Goal: Find specific page/section: Find specific page/section

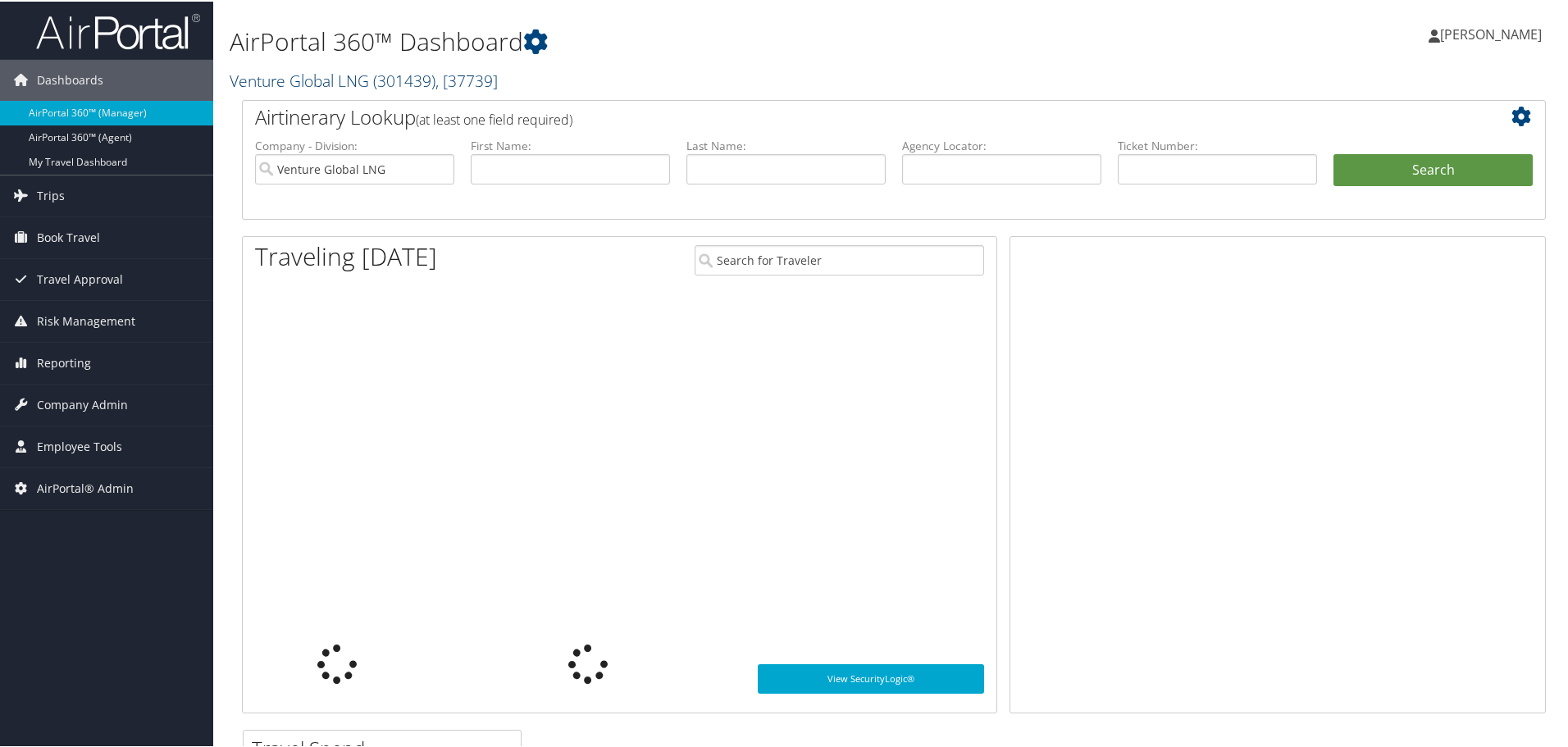
click at [289, 77] on link "Venture Global LNG ( 301439 ) , [ 37739 ]" at bounding box center [364, 79] width 268 height 22
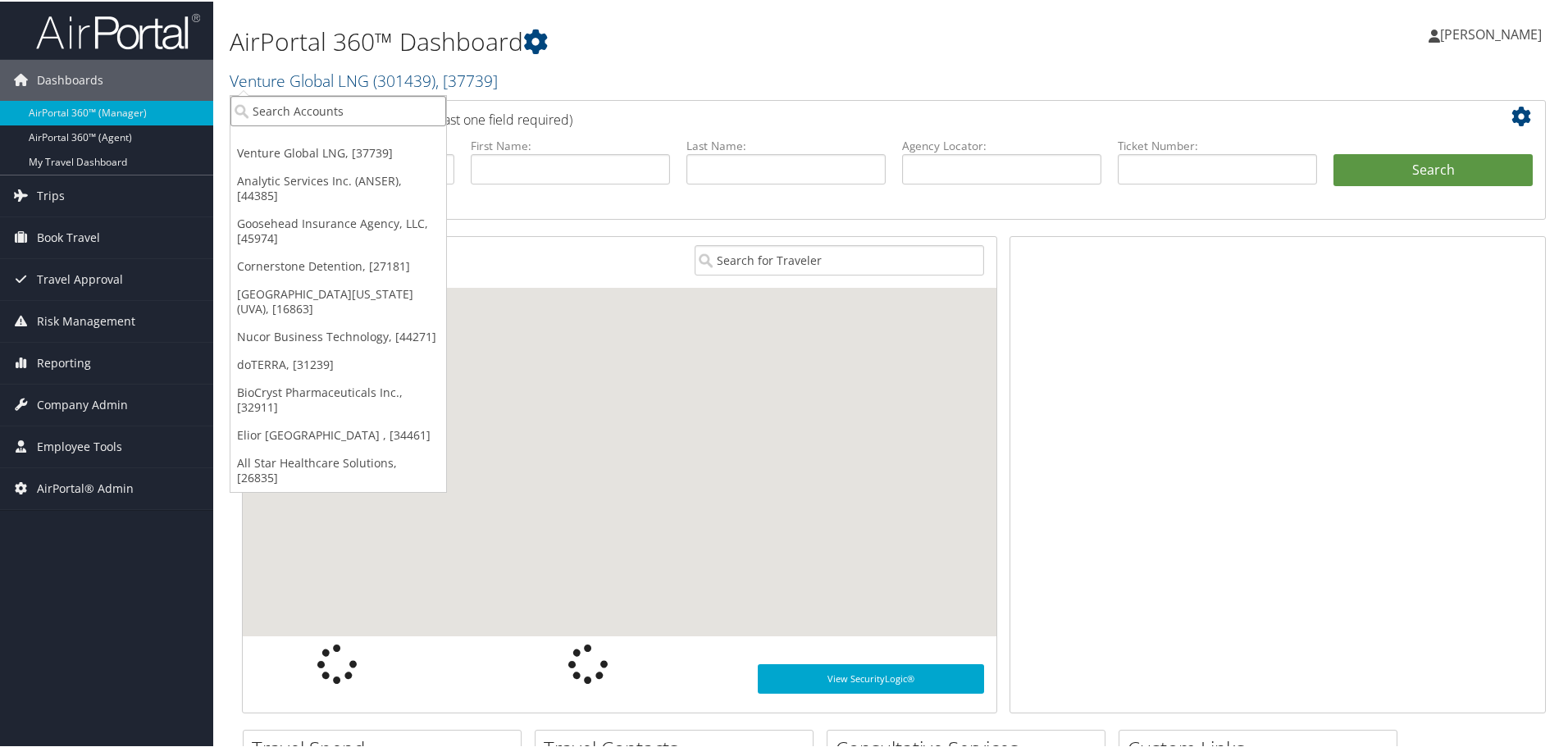
click at [290, 111] on input "search" at bounding box center [338, 109] width 216 height 30
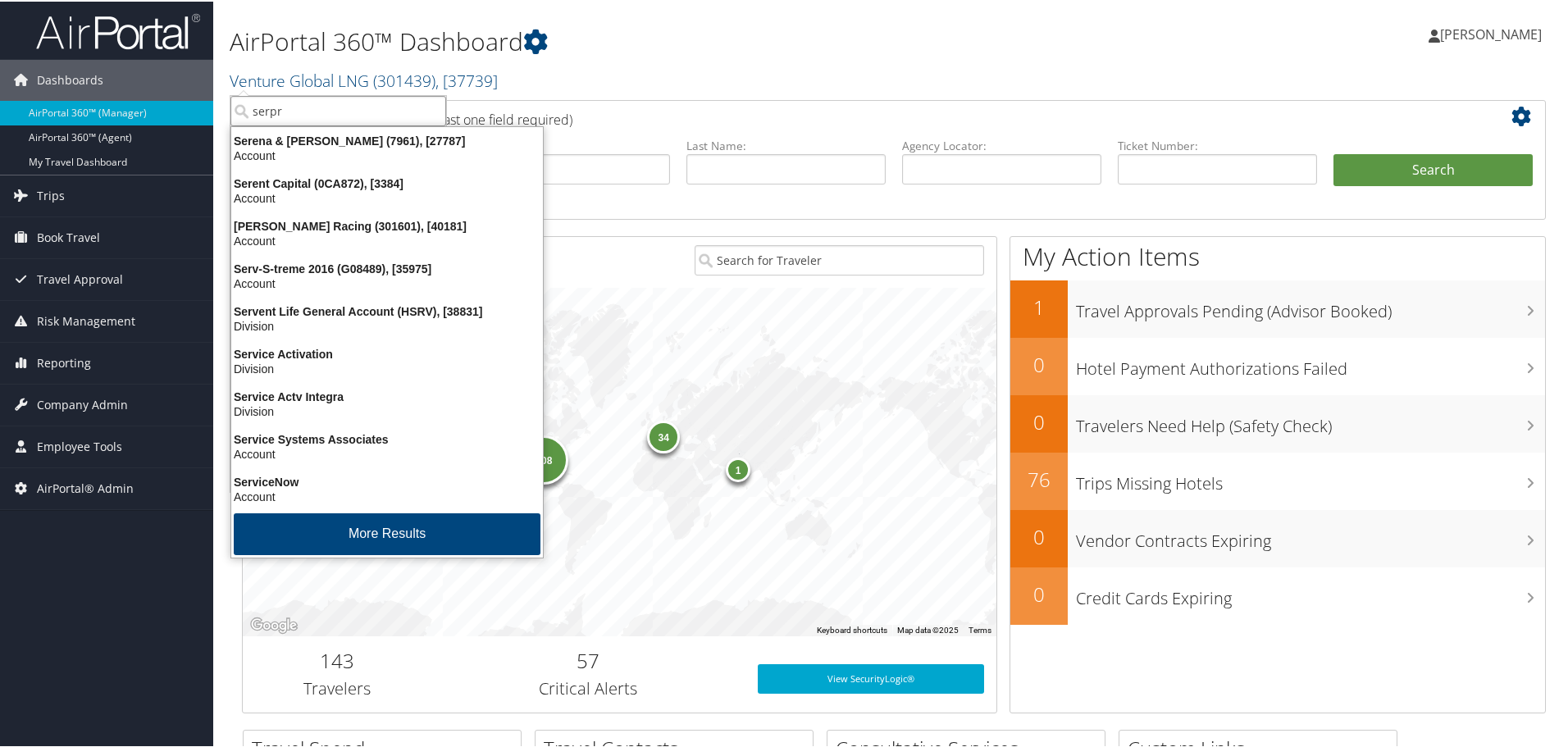
type input "serpro"
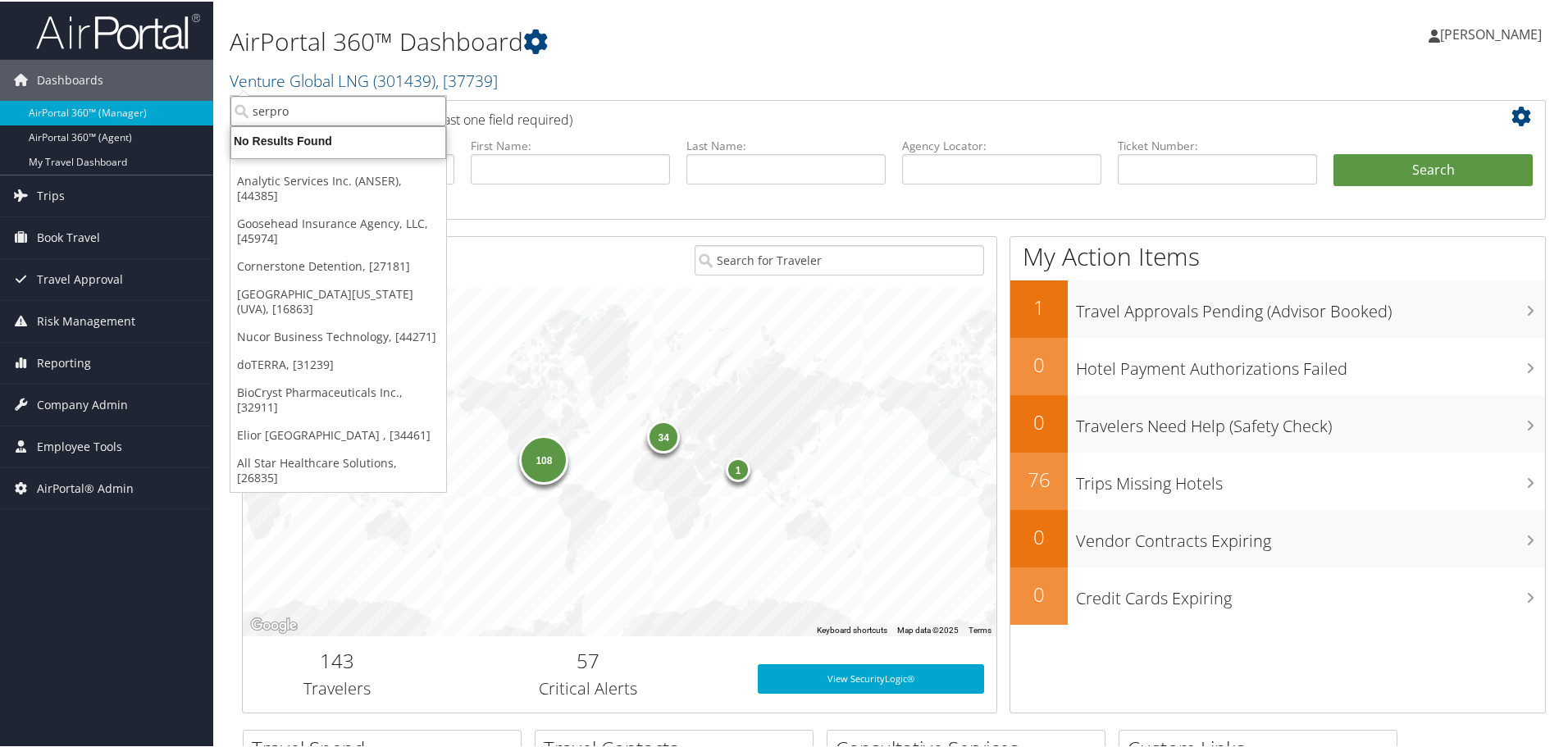
drag, startPoint x: 290, startPoint y: 111, endPoint x: 243, endPoint y: 114, distance: 47.1
click at [243, 114] on input "serpro" at bounding box center [338, 109] width 216 height 30
type input "deems"
click at [434, 108] on input "deems" at bounding box center [338, 109] width 216 height 30
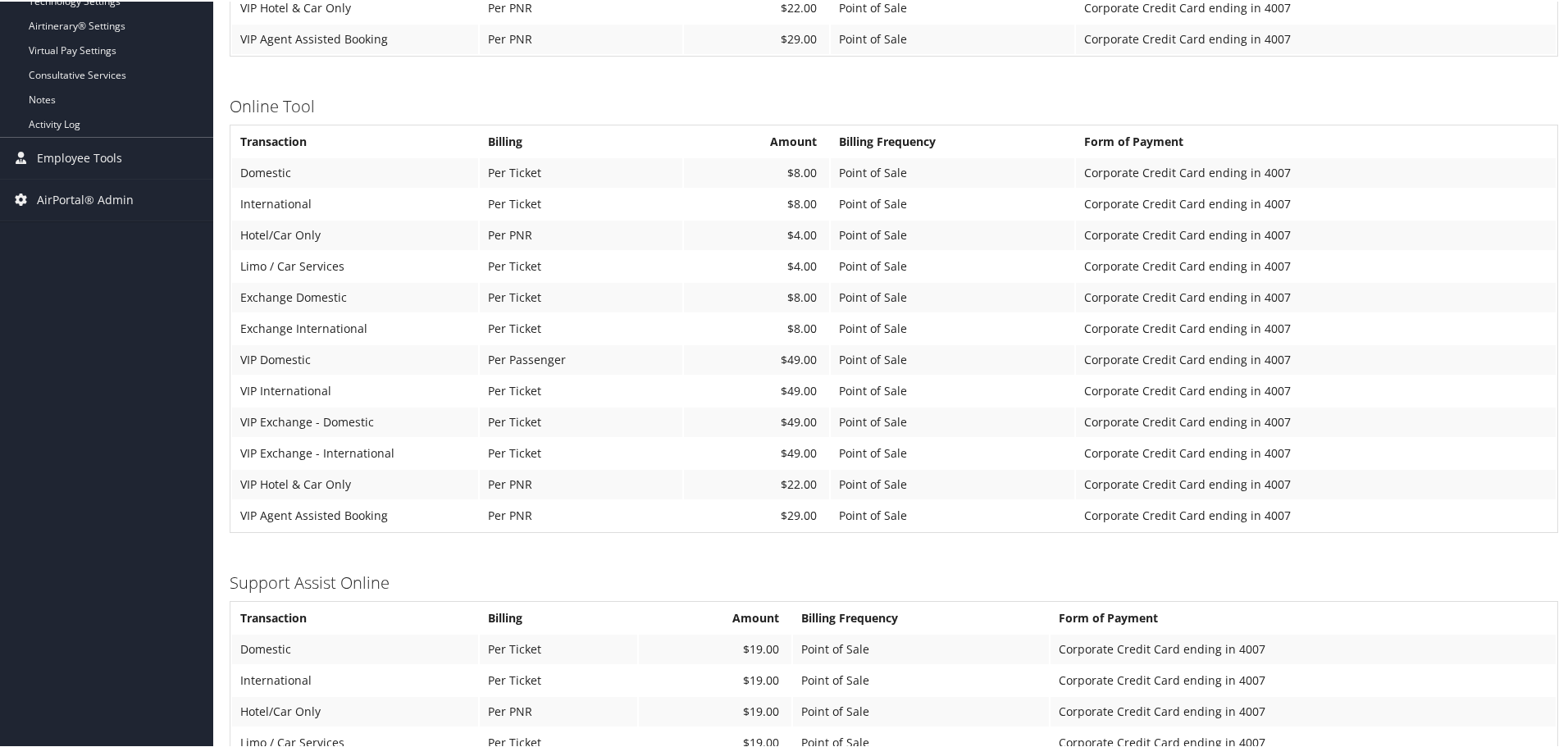
scroll to position [819, 0]
